Goal: Feedback & Contribution: Contribute content

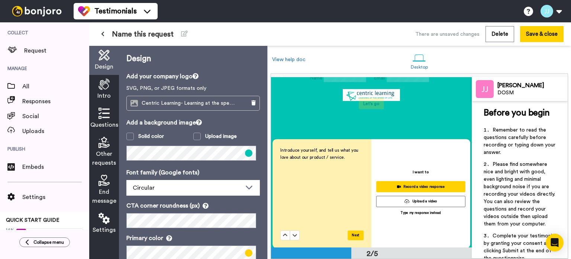
click at [106, 82] on icon at bounding box center [104, 84] width 11 height 11
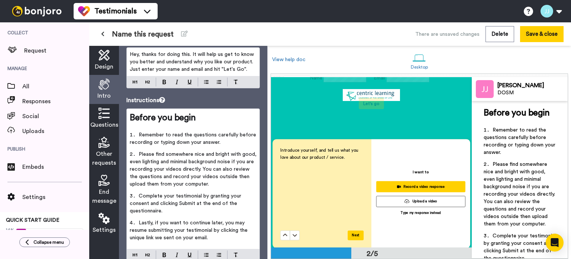
scroll to position [61, 0]
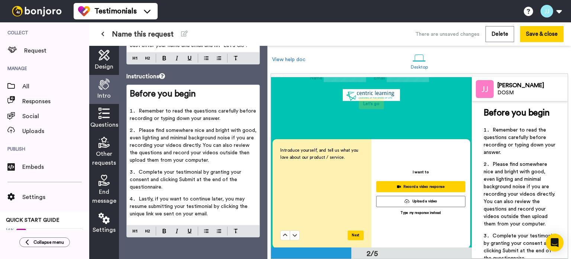
click at [109, 114] on icon at bounding box center [104, 113] width 11 height 11
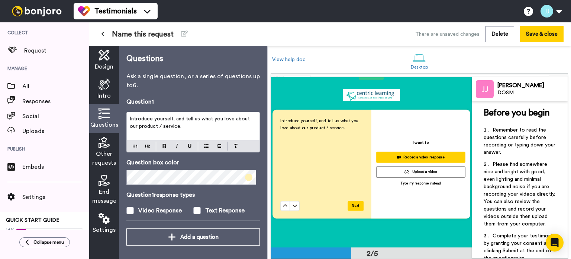
scroll to position [174, 0]
drag, startPoint x: 183, startPoint y: 126, endPoint x: 185, endPoint y: 117, distance: 9.4
click at [185, 117] on p "Introduce yourself, and tell us what you love about our product / service." at bounding box center [193, 122] width 127 height 15
click at [189, 117] on span "Introduce yourself, and Why did you decide to switch your curriculum initially?" at bounding box center [194, 122] width 128 height 13
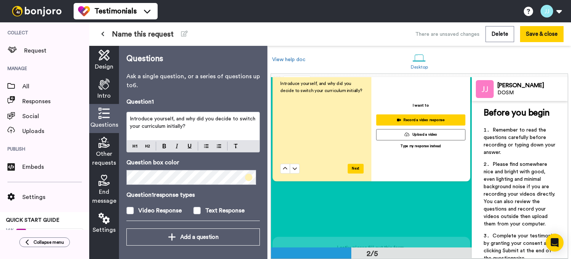
scroll to position [1, 0]
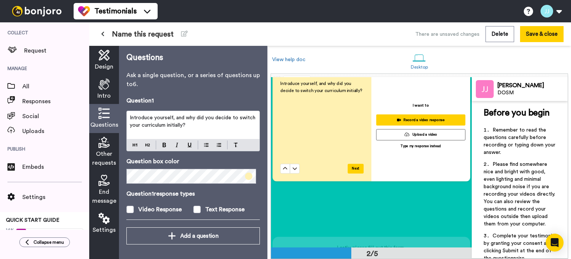
click at [246, 175] on span at bounding box center [248, 175] width 7 height 7
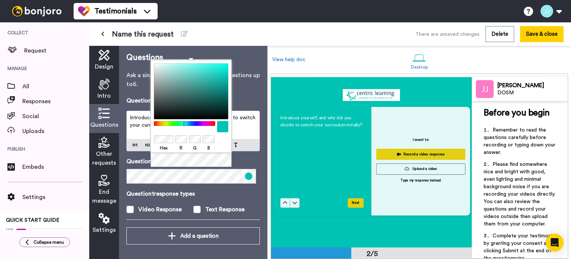
scroll to position [186, 0]
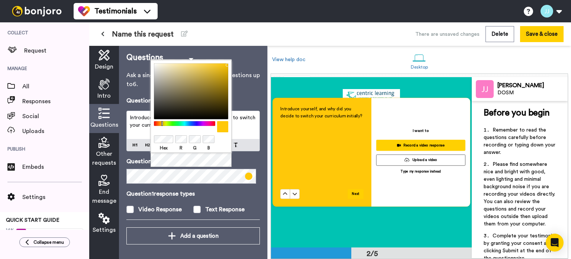
click at [252, 89] on div "Questions Ask a single question, or a series of questions up to 6 . Question 1 …" at bounding box center [193, 152] width 148 height 213
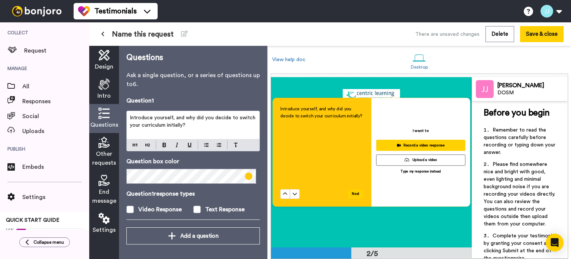
scroll to position [0, 0]
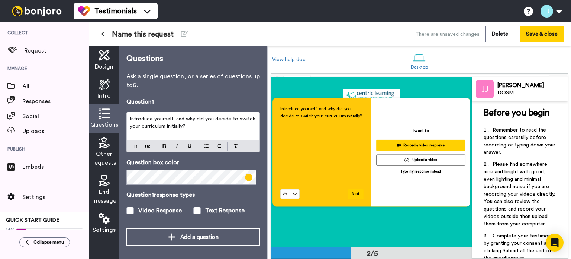
click at [109, 57] on icon at bounding box center [104, 54] width 11 height 11
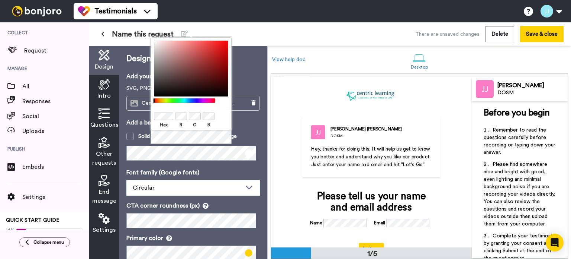
click at [246, 170] on p "Font family (Google fonts)" at bounding box center [193, 172] width 134 height 9
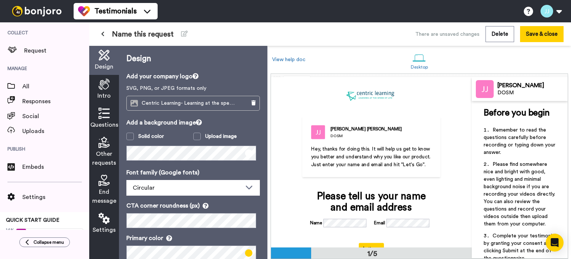
click at [99, 112] on icon at bounding box center [104, 113] width 11 height 11
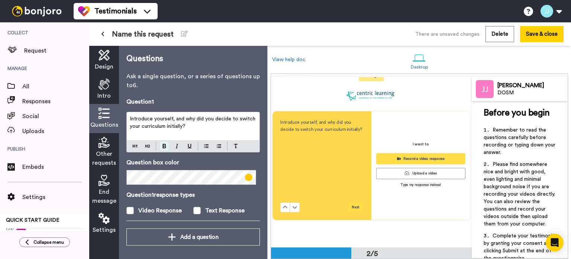
scroll to position [174, 0]
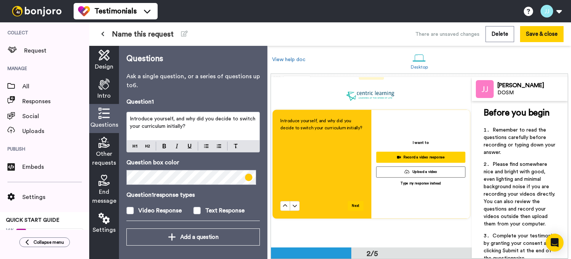
click at [245, 176] on span at bounding box center [248, 176] width 7 height 7
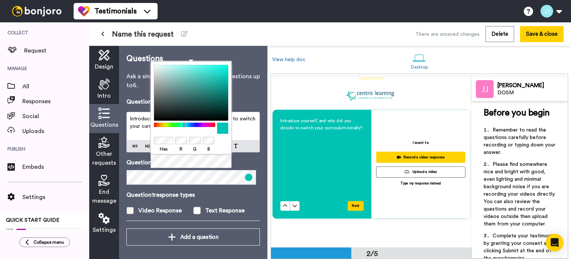
click at [136, 211] on label "Video Response" at bounding box center [159, 210] width 67 height 9
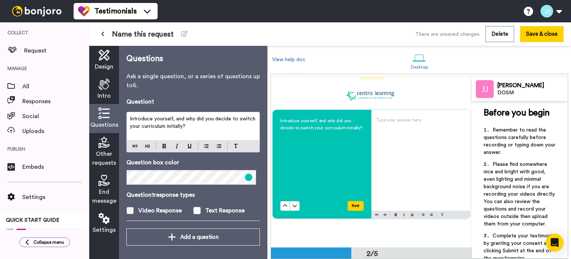
click at [132, 207] on span at bounding box center [129, 209] width 7 height 7
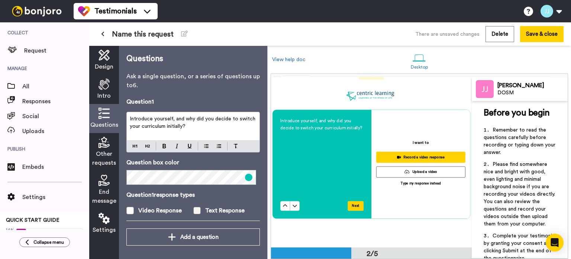
click at [197, 209] on span at bounding box center [196, 209] width 7 height 7
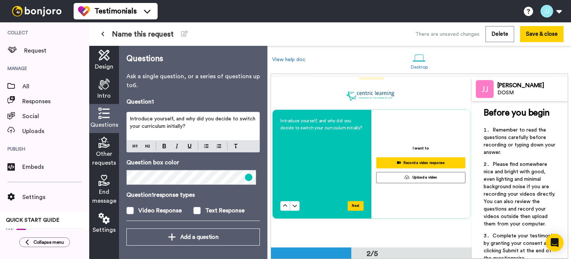
scroll to position [1, 0]
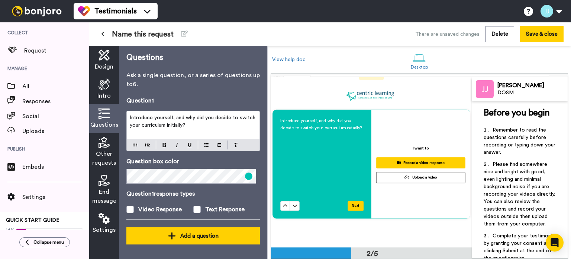
click at [198, 234] on div "Add a question" at bounding box center [193, 235] width 122 height 9
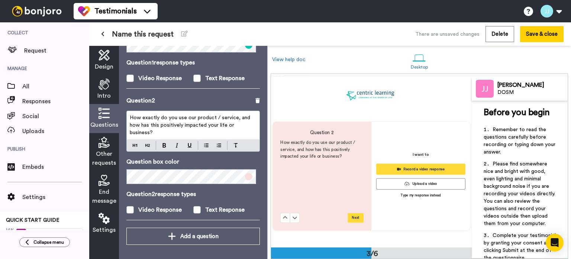
scroll to position [333, 0]
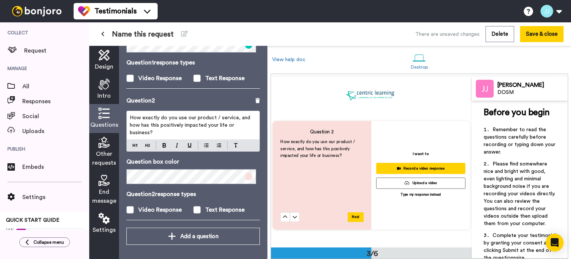
click at [158, 123] on span "How exactly do you use our product / service, and how has this positively impac…" at bounding box center [191, 125] width 122 height 20
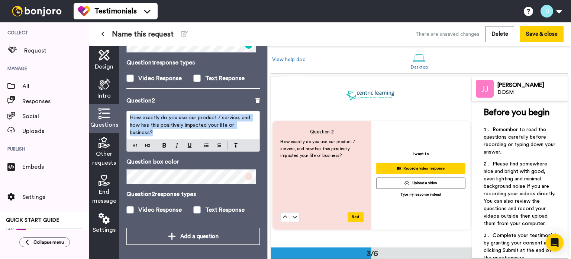
click at [158, 123] on span "How exactly do you use our product / service, and how has this positively impac…" at bounding box center [191, 125] width 122 height 20
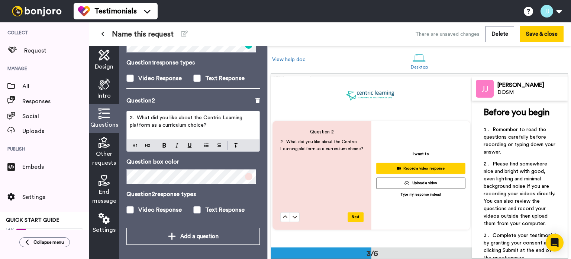
click at [137, 115] on span "2. What did you like about the Centric Learning platform as a curriculum choice?" at bounding box center [187, 121] width 114 height 13
click at [245, 175] on span at bounding box center [248, 176] width 7 height 7
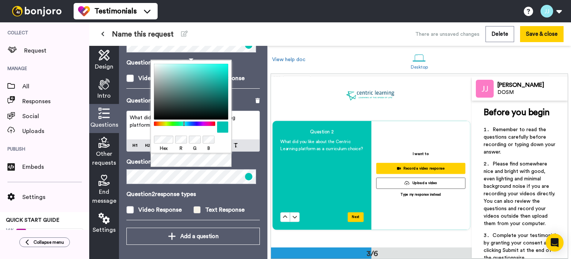
click at [195, 207] on span at bounding box center [196, 209] width 7 height 7
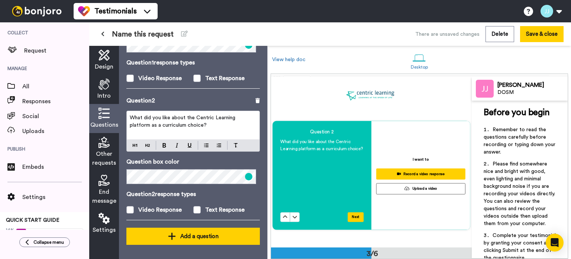
click at [207, 234] on div "Add a question" at bounding box center [193, 235] width 122 height 9
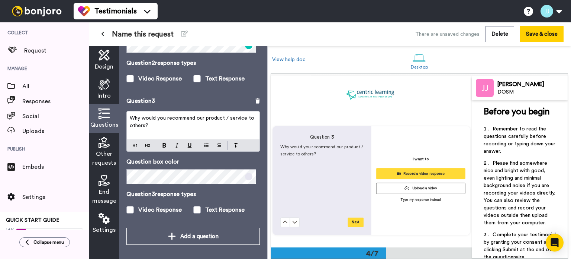
scroll to position [501, 0]
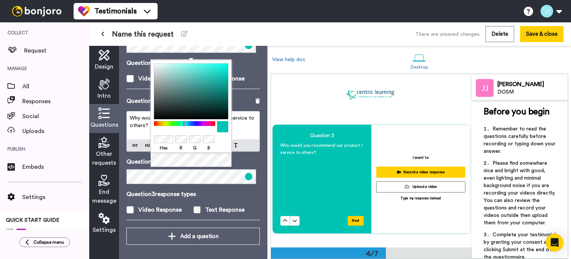
click at [196, 207] on span at bounding box center [196, 209] width 7 height 7
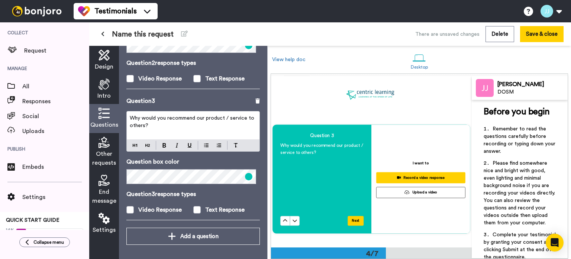
click at [139, 117] on span "Why would you recommend our product / service to others?" at bounding box center [193, 121] width 126 height 13
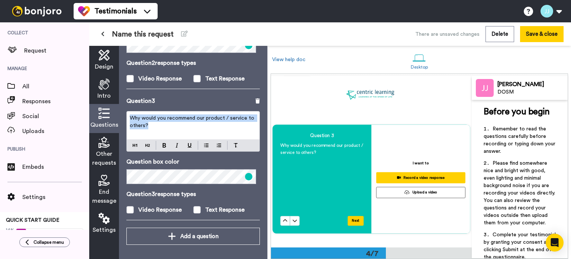
click at [139, 117] on span "Why would you recommend our product / service to others?" at bounding box center [193, 121] width 126 height 13
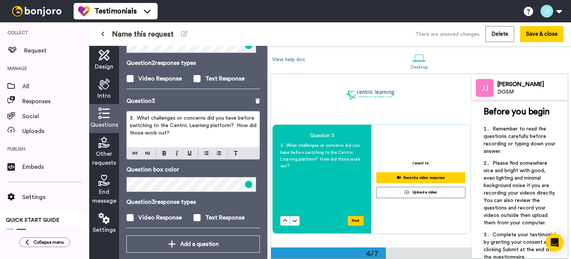
click at [138, 115] on span "3. What challenges or concerns did you have before switching to the Centric Lea…" at bounding box center [194, 125] width 128 height 20
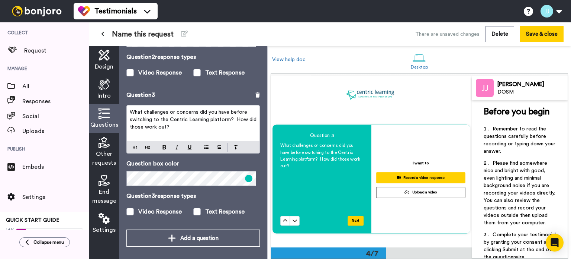
scroll to position [271, 0]
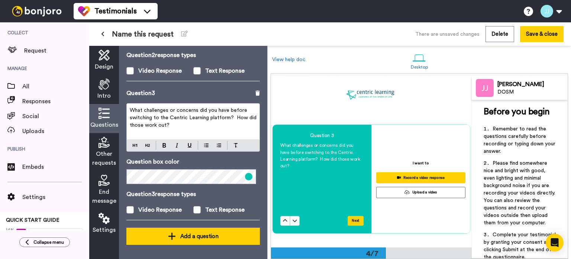
click at [195, 236] on div "Add a question" at bounding box center [193, 235] width 122 height 9
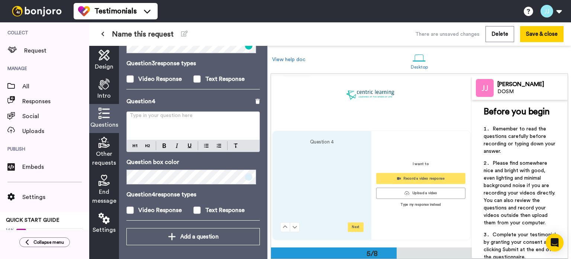
scroll to position [669, 0]
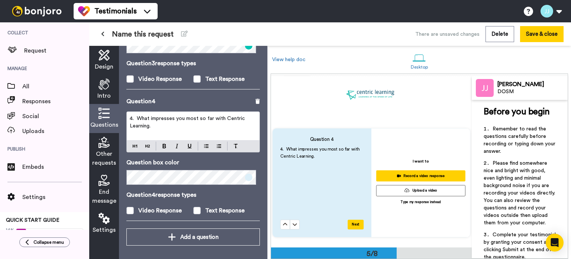
click at [138, 116] on span "4. What impresses you most so far with Centric Learning." at bounding box center [188, 122] width 117 height 13
click at [144, 116] on span "What impresses you most so far with Centric Learning." at bounding box center [185, 122] width 110 height 13
click at [176, 118] on span "What has impresses you most so far with Centric Learning." at bounding box center [189, 122] width 119 height 13
drag, startPoint x: 216, startPoint y: 116, endPoint x: 201, endPoint y: 116, distance: 14.5
click at [201, 116] on span "What has impressed you most so far with Centric Learning." at bounding box center [189, 122] width 119 height 13
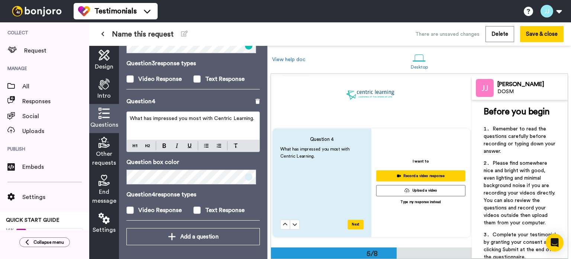
click at [173, 122] on p "What has impressed you most with Centric Learning." at bounding box center [193, 118] width 127 height 7
click at [194, 210] on span at bounding box center [196, 209] width 7 height 7
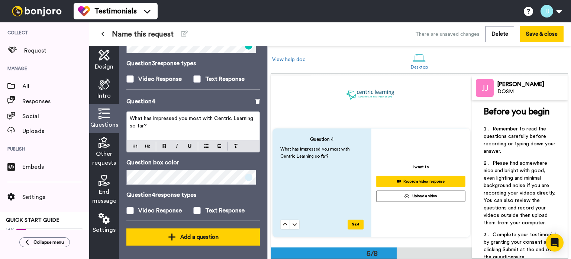
click at [200, 234] on div "Add a question" at bounding box center [193, 236] width 122 height 9
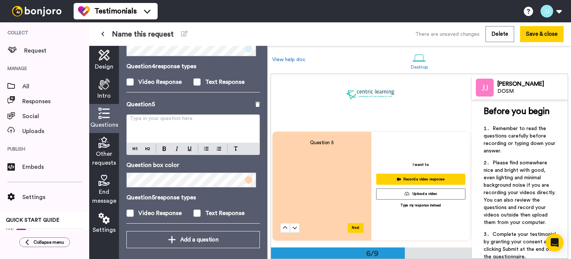
scroll to position [532, 0]
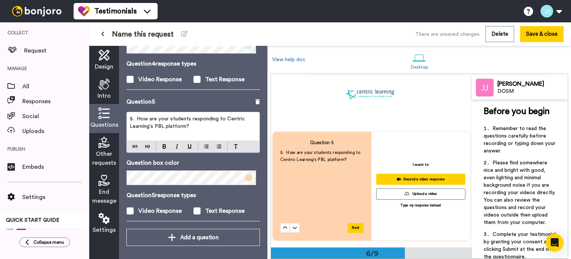
click at [138, 116] on span "5. How are your students responding to Centric Learning's PBL platform?" at bounding box center [188, 122] width 117 height 13
click at [147, 117] on span "How are your students responding to Centric Learning's PBL platform?" at bounding box center [185, 122] width 110 height 13
click at [146, 117] on span "How are your students responding to Centric Learning's PBL platform?" at bounding box center [185, 122] width 110 height 13
click at [245, 176] on span at bounding box center [248, 177] width 7 height 7
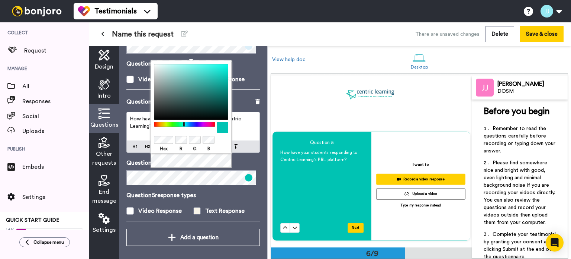
click at [193, 208] on span at bounding box center [196, 210] width 7 height 7
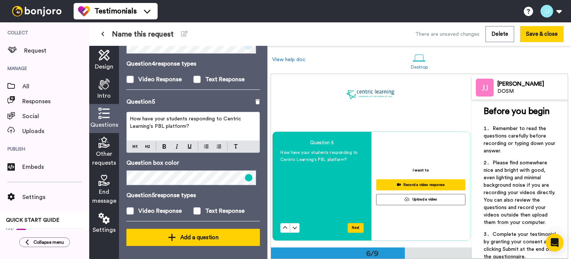
click at [206, 238] on div "Add a question" at bounding box center [193, 237] width 122 height 9
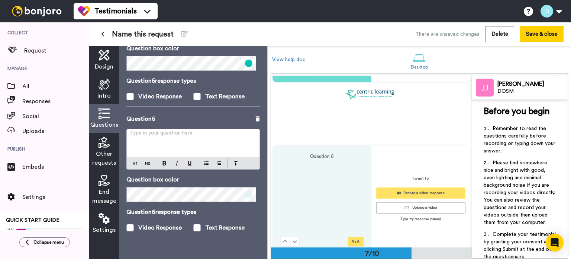
scroll to position [1007, 0]
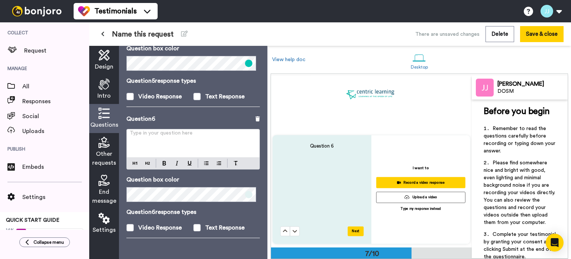
click at [178, 132] on p "Type in your question here ﻿" at bounding box center [193, 135] width 127 height 7
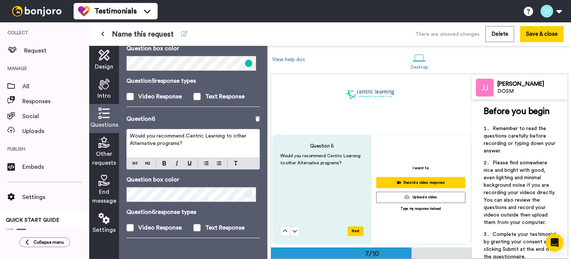
click at [193, 219] on div "Question 6 response types Video Response Text Response" at bounding box center [193, 219] width 134 height 25
click at [195, 227] on span at bounding box center [196, 227] width 7 height 7
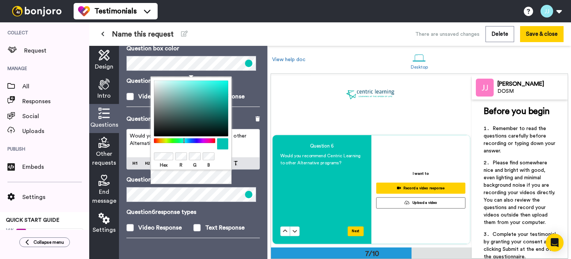
click at [229, 209] on p "Question 6 response types" at bounding box center [193, 211] width 134 height 9
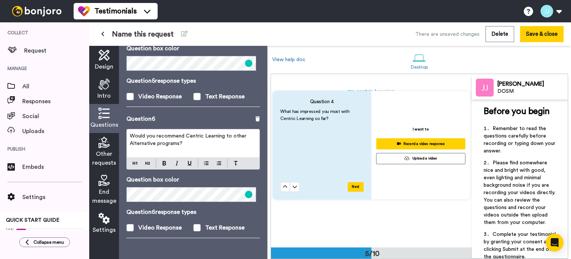
scroll to position [670, 0]
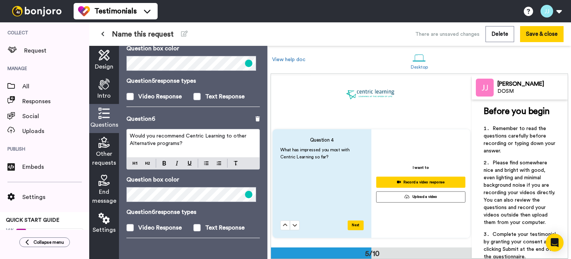
click at [318, 183] on div "What has impressed you most with Centric Learning so far? ﻿" at bounding box center [322, 183] width 83 height 74
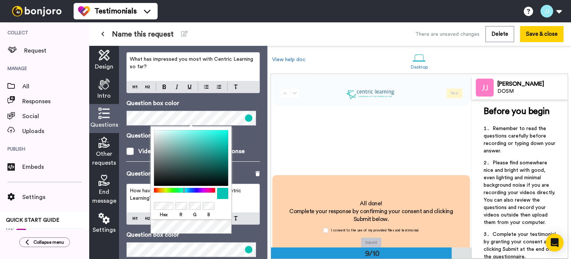
scroll to position [1199, 0]
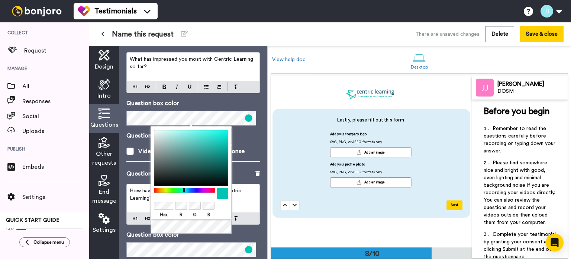
click at [102, 150] on span "Other requests" at bounding box center [104, 158] width 24 height 18
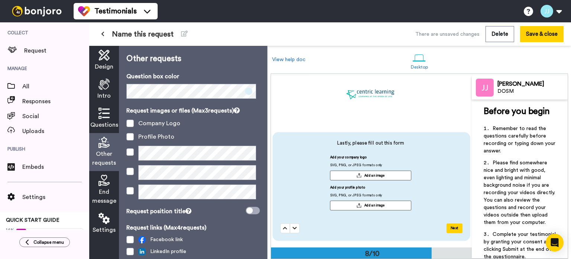
scroll to position [1176, 0]
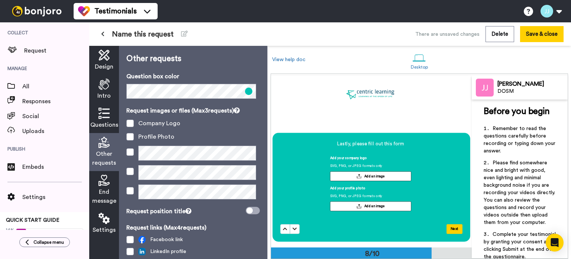
click at [104, 193] on span "End message" at bounding box center [104, 196] width 24 height 18
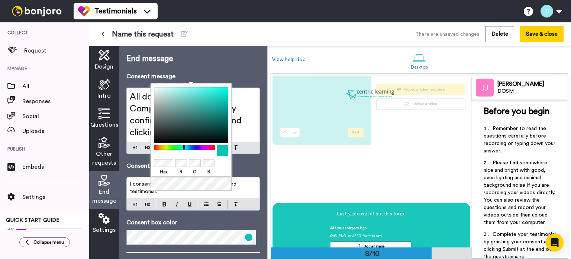
scroll to position [1009, 0]
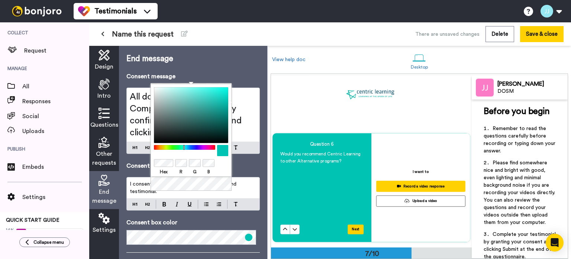
click at [148, 34] on span "Name this request" at bounding box center [143, 34] width 62 height 10
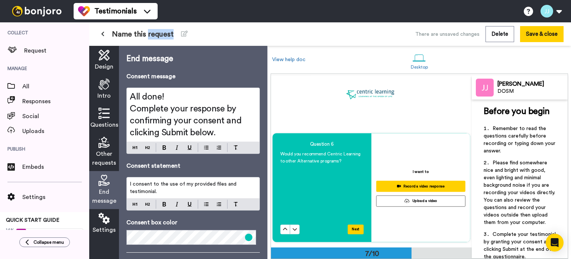
click at [148, 34] on span "Name this request" at bounding box center [143, 34] width 62 height 10
click at [182, 33] on icon at bounding box center [184, 34] width 7 height 6
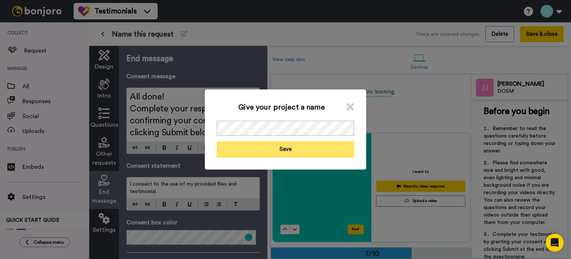
click at [279, 150] on button "Save" at bounding box center [286, 149] width 138 height 16
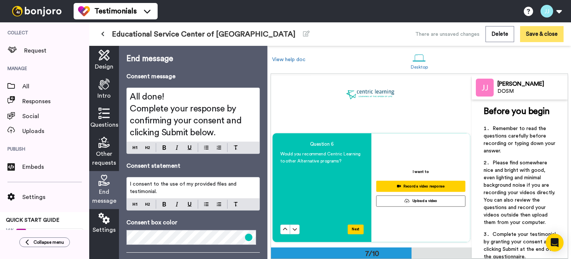
click at [539, 33] on button "Save & close" at bounding box center [542, 34] width 44 height 16
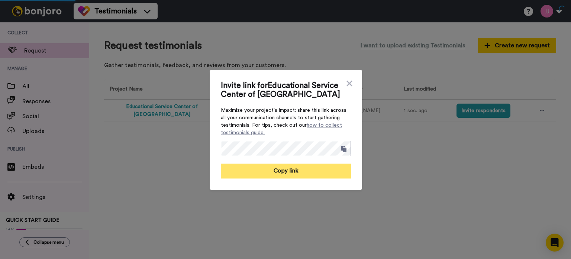
click at [287, 171] on button "Copy link" at bounding box center [286, 170] width 130 height 15
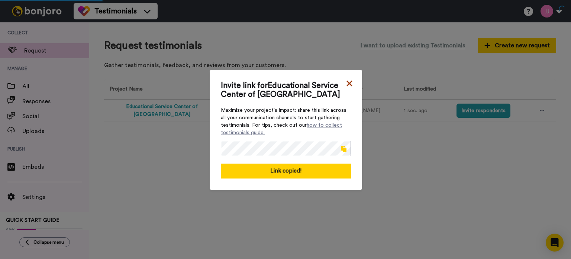
click at [347, 85] on icon at bounding box center [349, 83] width 7 height 9
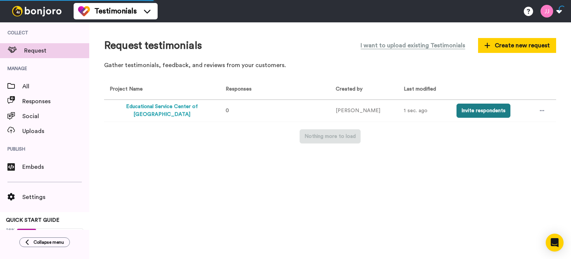
click at [462, 113] on button "Invite respondents" at bounding box center [484, 110] width 54 height 14
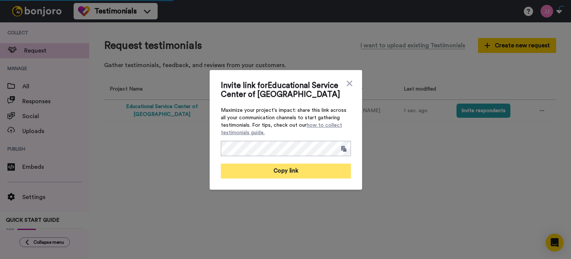
click at [283, 171] on button "Copy link" at bounding box center [286, 170] width 130 height 15
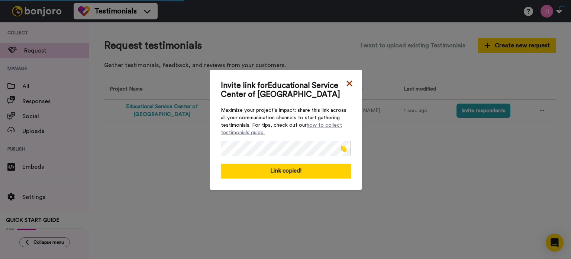
click at [347, 84] on icon at bounding box center [350, 83] width 6 height 6
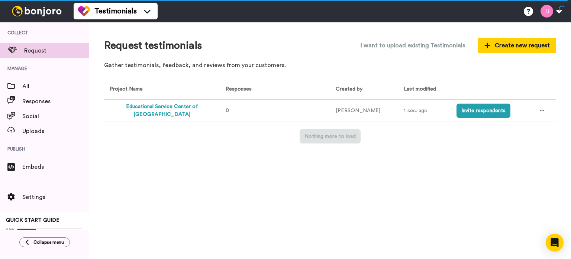
click at [32, 13] on img at bounding box center [37, 11] width 56 height 10
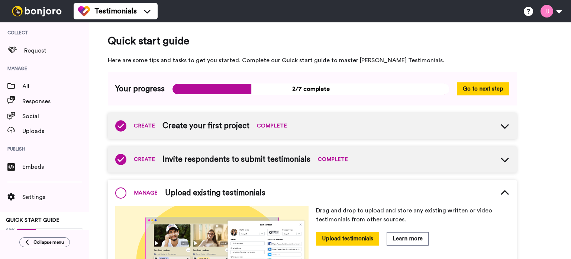
scroll to position [76, 0]
